Goal: Obtain resource: Download file/media

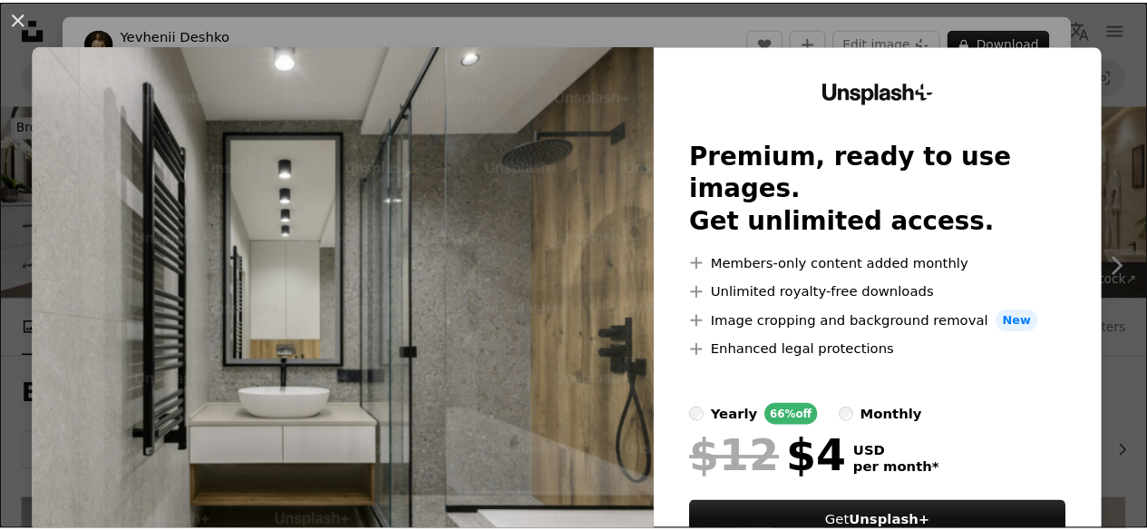
scroll to position [454, 0]
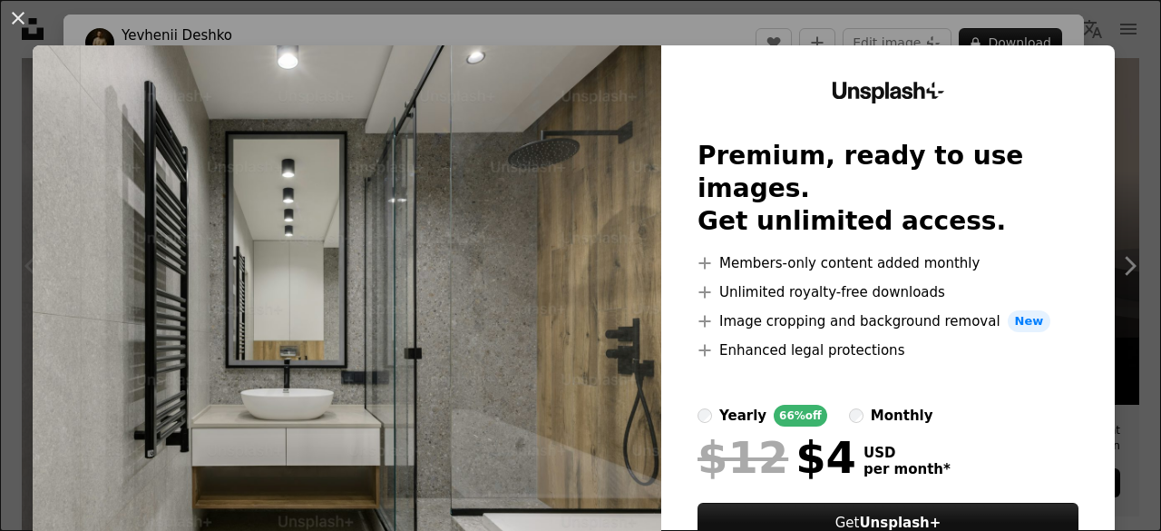
click at [1039, 81] on div "Unsplash+ Premium, ready to use images. Get unlimited access. A plus sign Membe…" at bounding box center [888, 333] width 454 height 577
click at [1101, 40] on div "An X shape Unsplash+ Premium, ready to use images. Get unlimited access. A plus…" at bounding box center [580, 265] width 1161 height 531
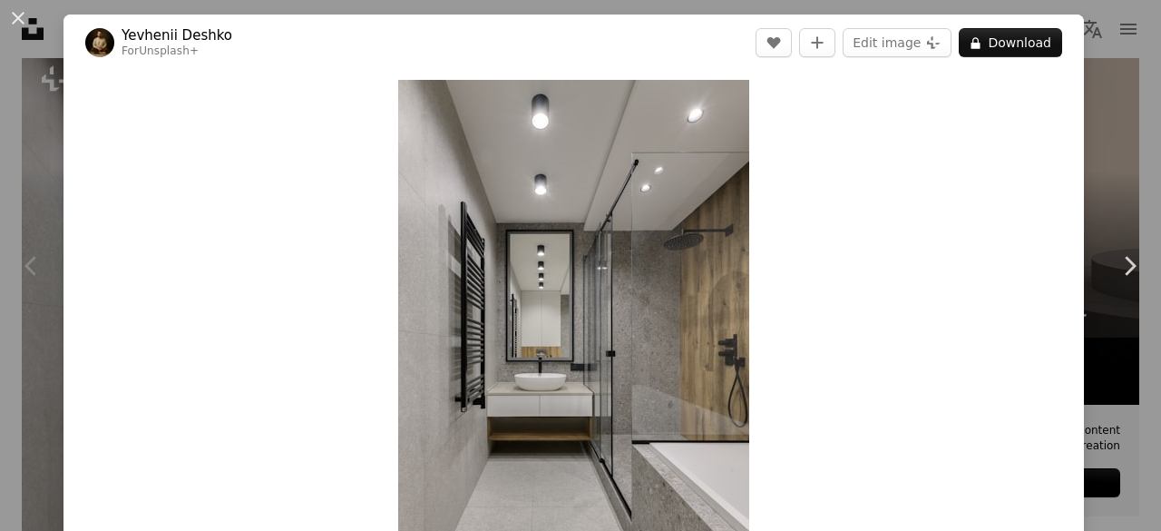
click at [1105, 28] on div "An X shape Chevron left Chevron right Yevhenii Deshko For Unsplash+ A heart A p…" at bounding box center [580, 265] width 1161 height 531
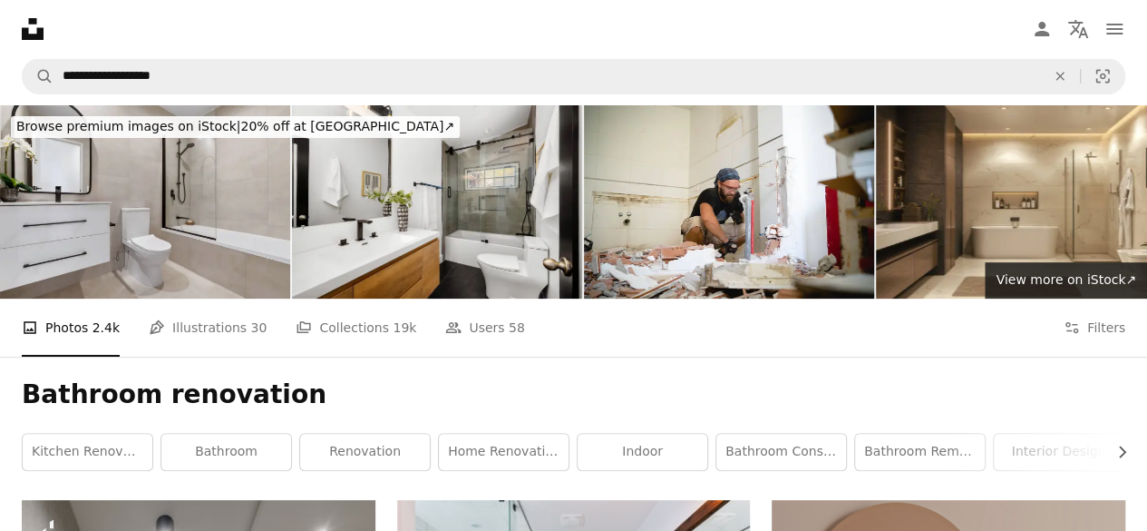
click at [174, 213] on img at bounding box center [145, 201] width 290 height 193
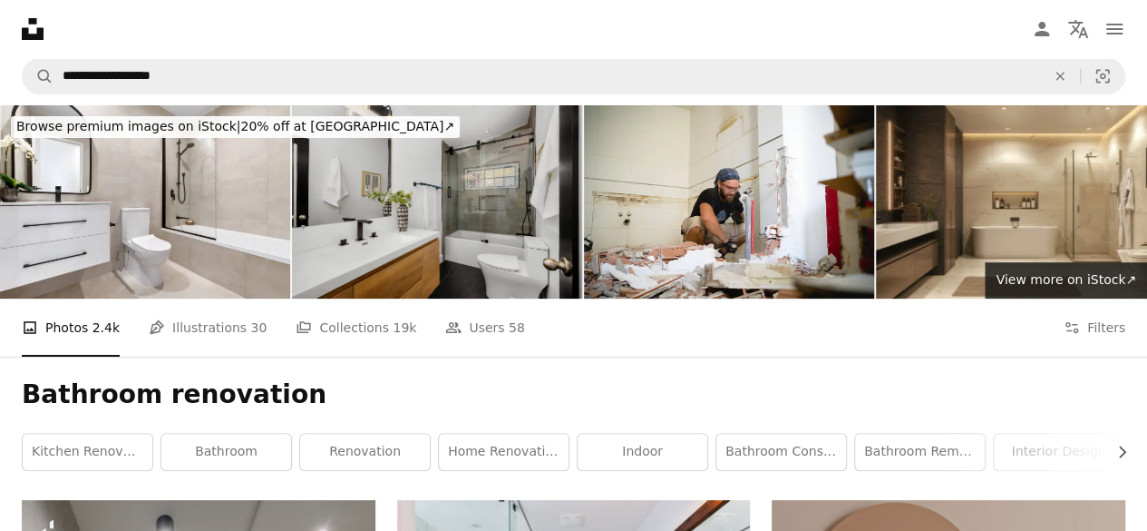
click at [445, 206] on img at bounding box center [437, 201] width 290 height 193
